Goal: Information Seeking & Learning: Learn about a topic

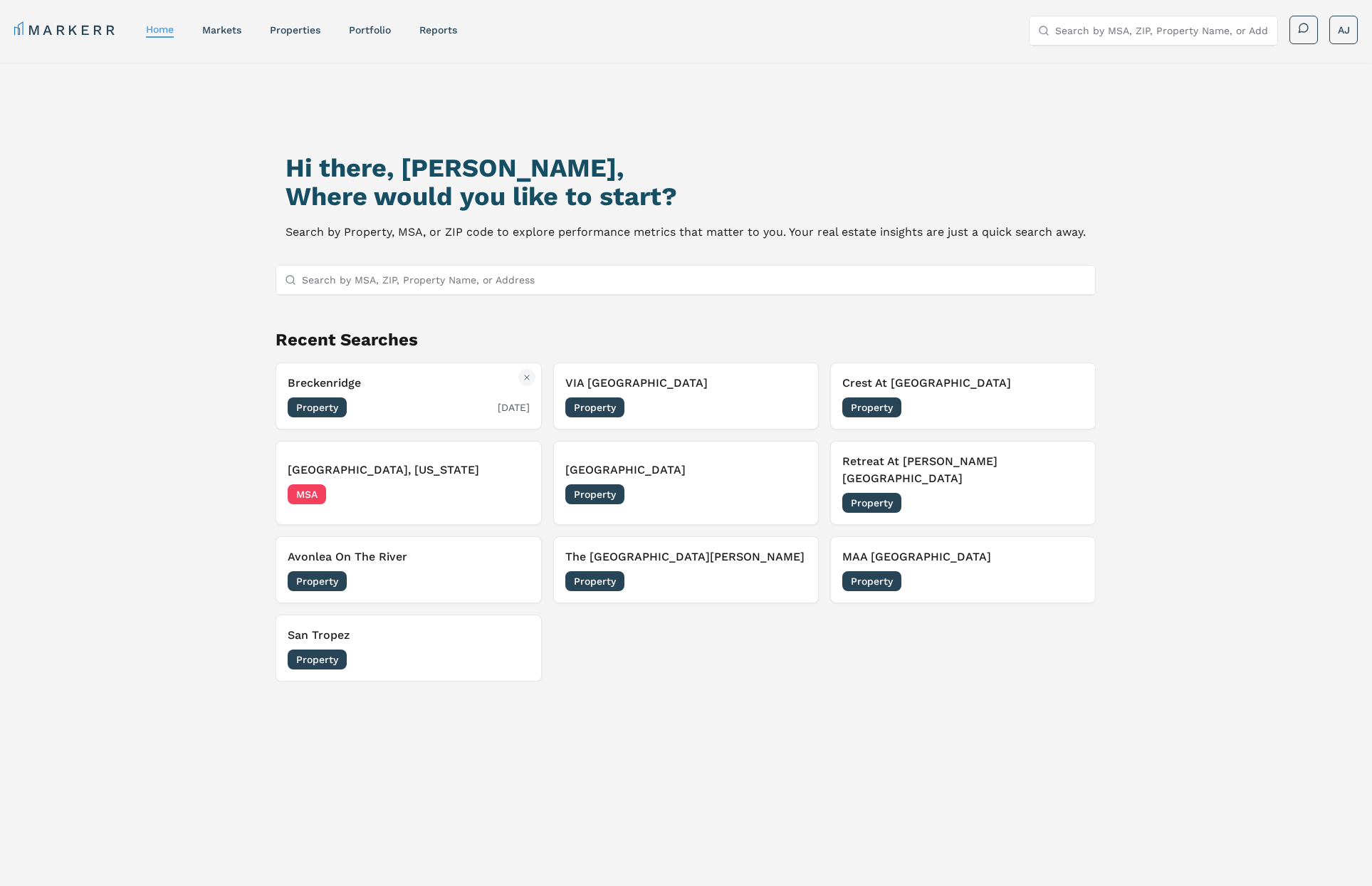
click at [401, 372] on button "Breckenridge Property [DATE]" at bounding box center [409, 395] width 266 height 66
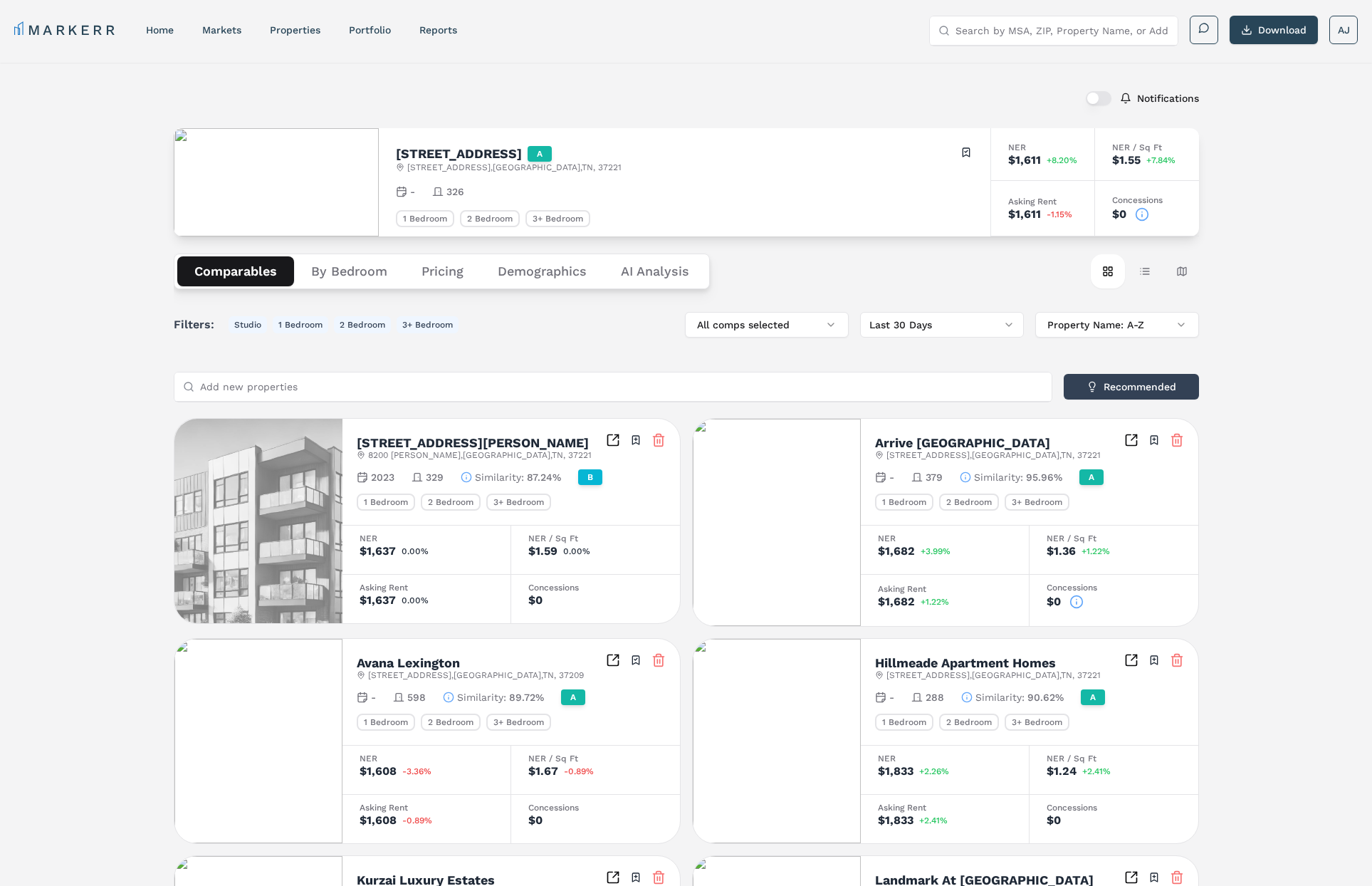
drag, startPoint x: 1147, startPoint y: 211, endPoint x: 1149, endPoint y: 221, distance: 10.2
click at [1147, 213] on icon at bounding box center [1142, 214] width 14 height 14
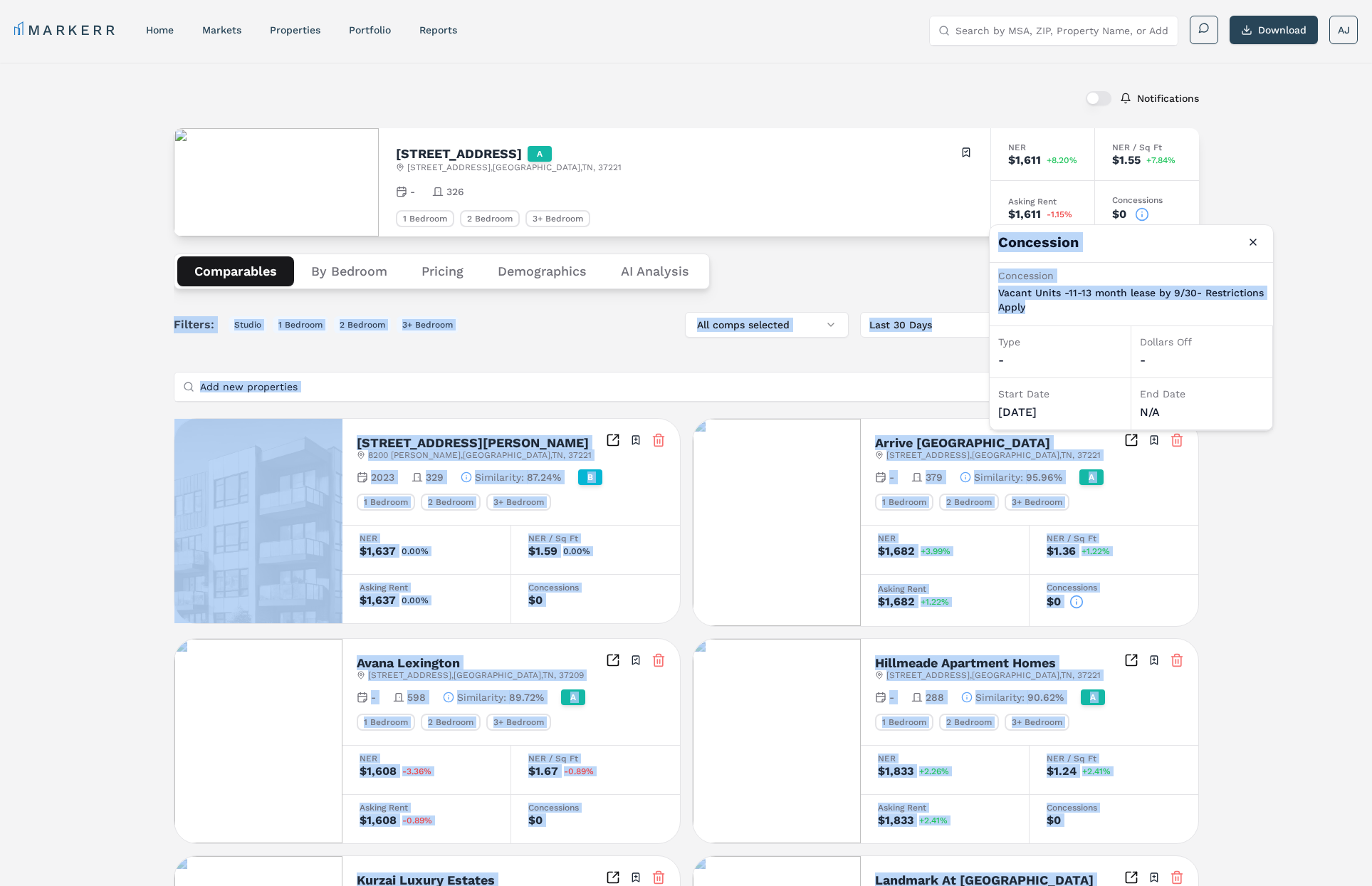
drag, startPoint x: 970, startPoint y: 294, endPoint x: 977, endPoint y: 293, distance: 7.1
click at [961, 294] on body "MARKERR home markets properties Portfolio reports Search by MSA, ZIP, Property …" at bounding box center [686, 785] width 1372 height 1570
click at [1147, 298] on p "Vacant Units -11-13 month lease by 9/30- Restrictions Apply" at bounding box center [1131, 300] width 266 height 29
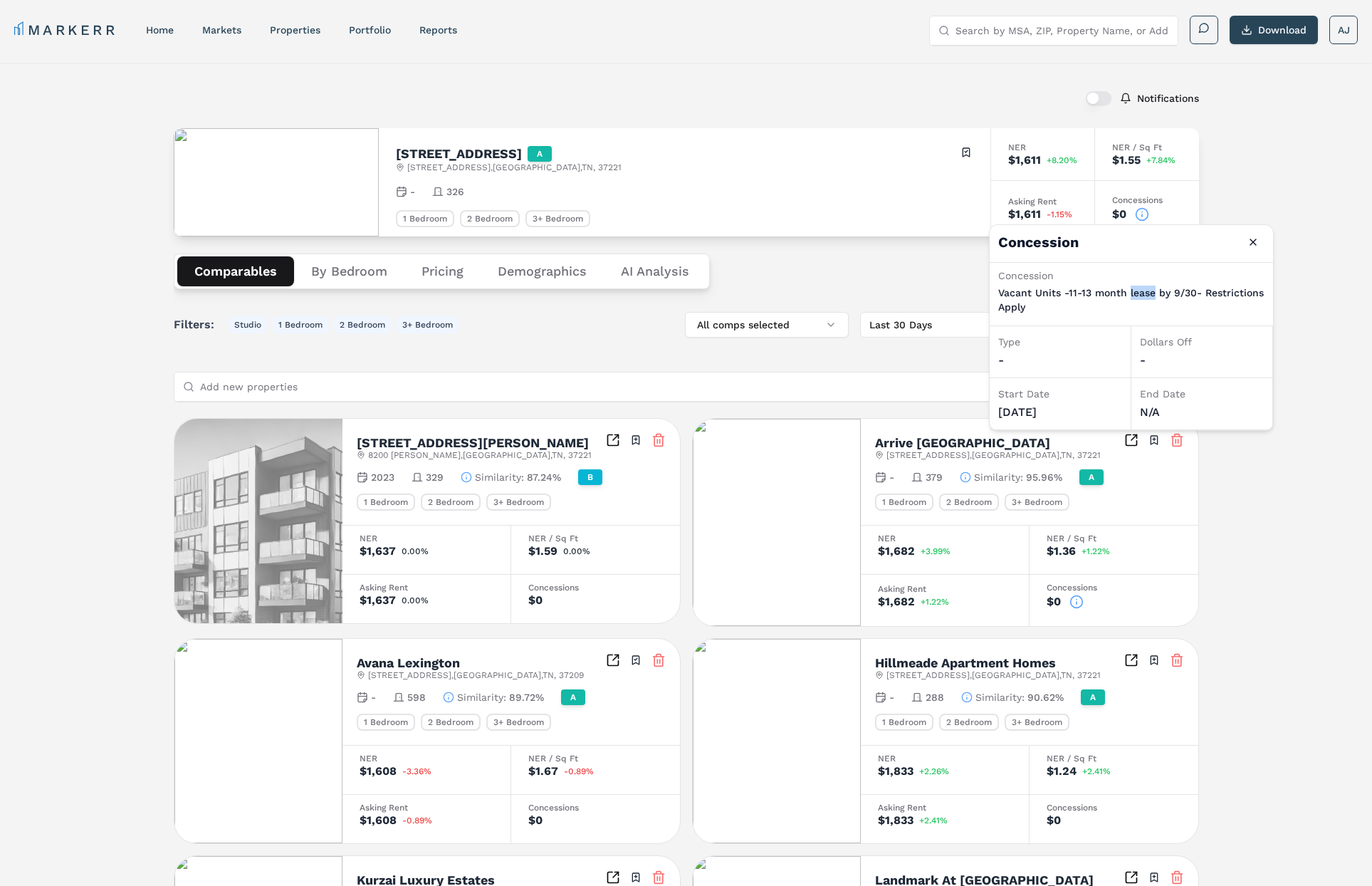
click at [1147, 298] on p "Vacant Units -11-13 month lease by 9/30- Restrictions Apply" at bounding box center [1131, 300] width 266 height 29
click at [1303, 292] on div "Notifications 865 Bellevue Road A 865 Bellevue Rd , Nashville , TN , 37221 Togg…" at bounding box center [686, 797] width 1372 height 1469
